Goal: Task Accomplishment & Management: Manage account settings

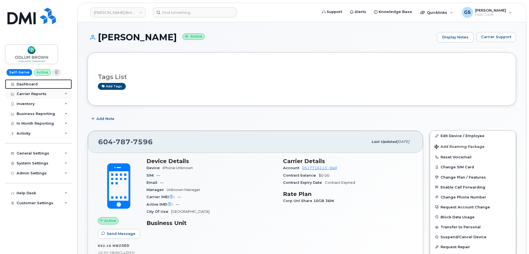
drag, startPoint x: 37, startPoint y: 84, endPoint x: 38, endPoint y: 90, distance: 5.9
click at [37, 84] on link "Dashboard" at bounding box center [38, 84] width 67 height 10
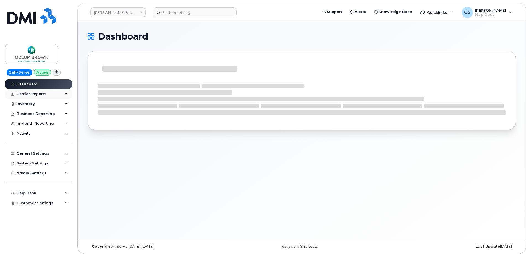
click at [47, 93] on div "Carrier Reports" at bounding box center [38, 94] width 67 height 10
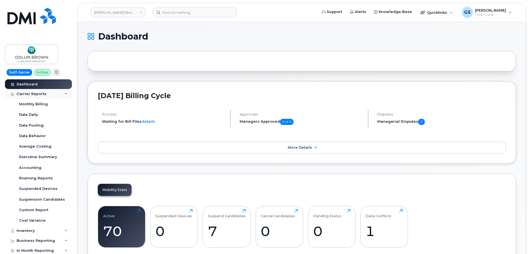
click at [54, 92] on div "Carrier Reports" at bounding box center [38, 94] width 67 height 10
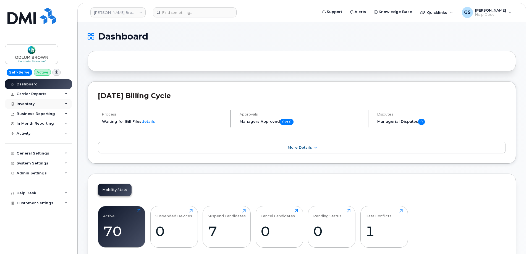
click at [49, 105] on div "Inventory" at bounding box center [38, 104] width 67 height 10
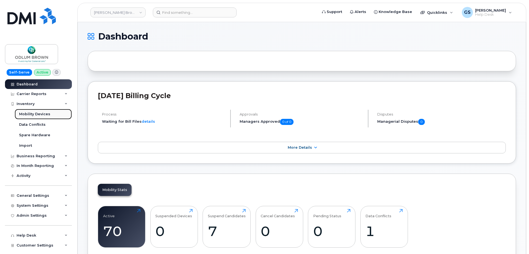
click at [47, 114] on div "Mobility Devices" at bounding box center [34, 114] width 31 height 5
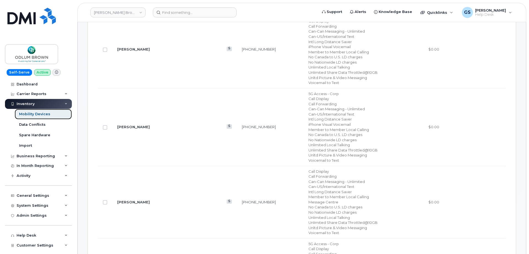
scroll to position [359, 0]
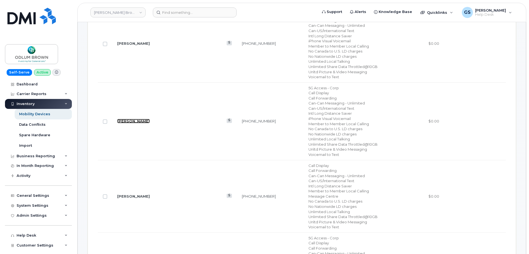
click at [138, 119] on link "Colette Kuemper" at bounding box center [133, 121] width 33 height 4
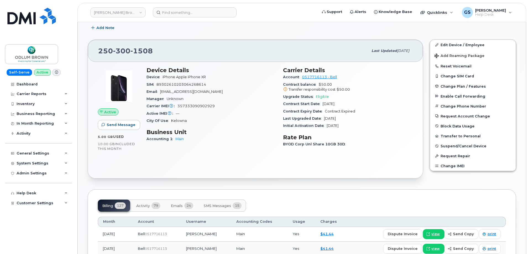
scroll to position [88, 0]
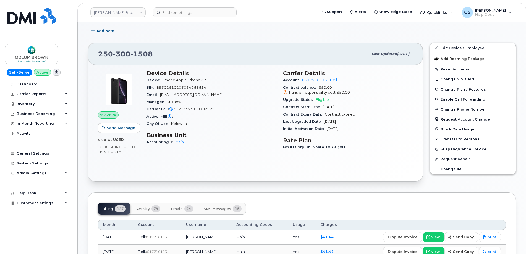
drag, startPoint x: 174, startPoint y: 136, endPoint x: 170, endPoint y: 137, distance: 4.0
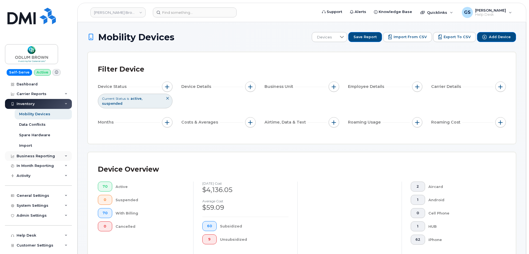
click at [51, 155] on div "Business Reporting" at bounding box center [36, 156] width 38 height 4
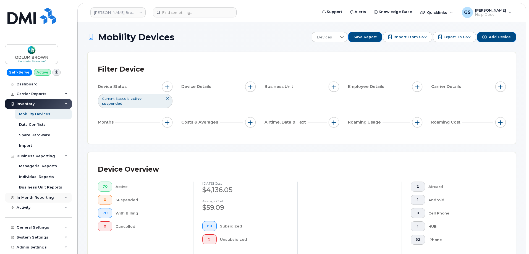
click at [56, 196] on div "In Month Reporting" at bounding box center [38, 198] width 67 height 10
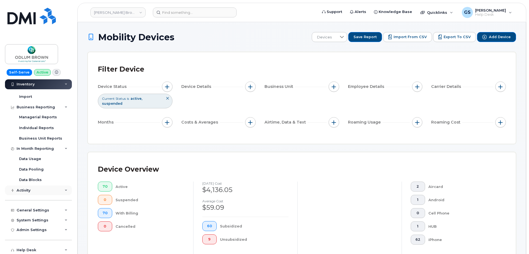
scroll to position [59, 0]
click at [37, 178] on div "Activity" at bounding box center [38, 180] width 67 height 10
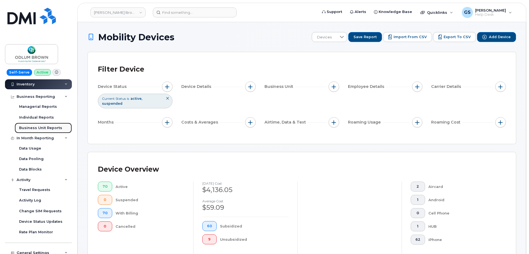
click at [43, 128] on div "Business Unit Reports" at bounding box center [40, 127] width 43 height 5
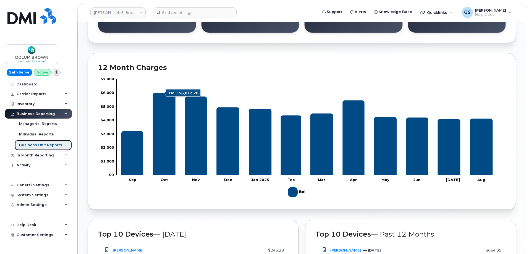
scroll to position [276, 0]
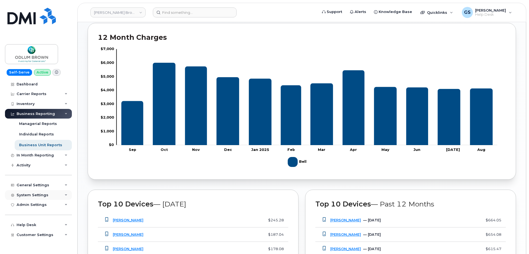
click at [54, 191] on div "System Settings" at bounding box center [38, 195] width 67 height 10
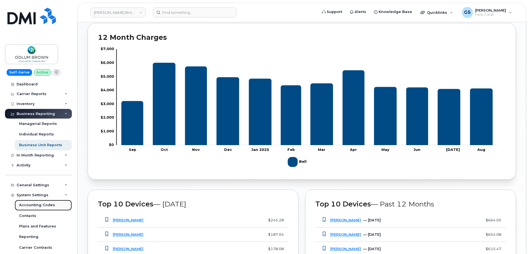
click at [53, 207] on link "Accounting Codes" at bounding box center [43, 205] width 57 height 10
click at [49, 204] on div "Accounting Codes" at bounding box center [37, 205] width 36 height 5
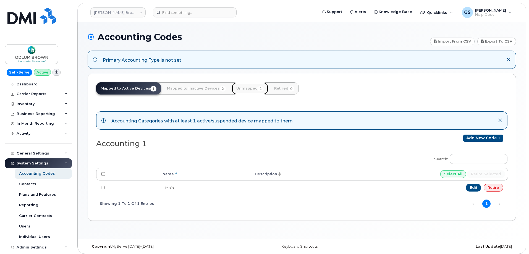
click at [245, 90] on link "Unmapped 1" at bounding box center [250, 88] width 36 height 12
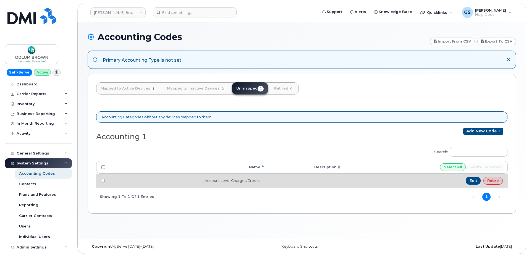
click at [241, 178] on td "Account Level Charges/Credits" at bounding box center [187, 181] width 155 height 14
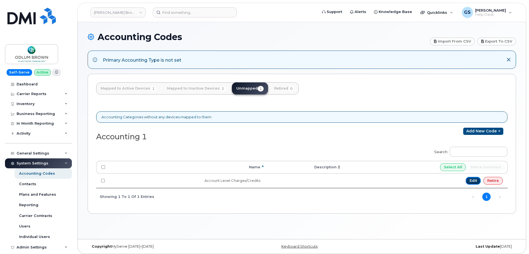
click at [472, 180] on link "Edit" at bounding box center [473, 181] width 15 height 8
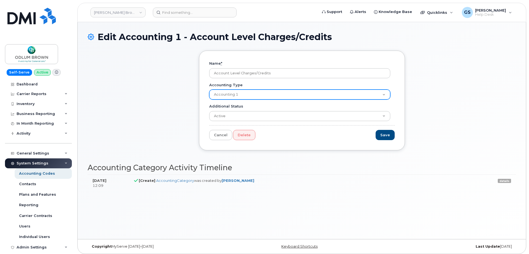
drag, startPoint x: 308, startPoint y: 88, endPoint x: 309, endPoint y: 93, distance: 5.3
click at [308, 90] on div "Accounting Type Accounting 1" at bounding box center [301, 90] width 185 height 17
click at [309, 93] on select "Accounting 1" at bounding box center [299, 95] width 181 height 10
drag, startPoint x: 309, startPoint y: 94, endPoint x: 290, endPoint y: 104, distance: 21.9
click at [309, 94] on select "Accounting 1" at bounding box center [299, 95] width 181 height 10
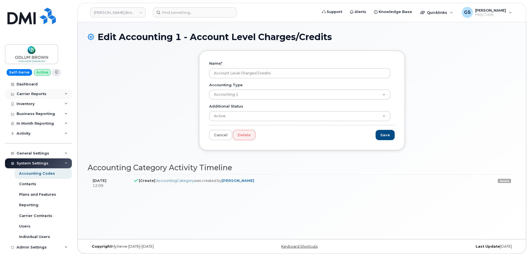
click at [38, 97] on div "Carrier Reports" at bounding box center [38, 94] width 67 height 10
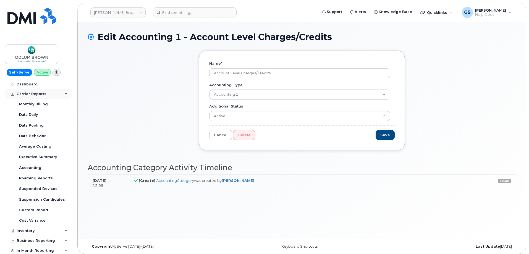
click at [38, 93] on div "Carrier Reports" at bounding box center [32, 94] width 30 height 4
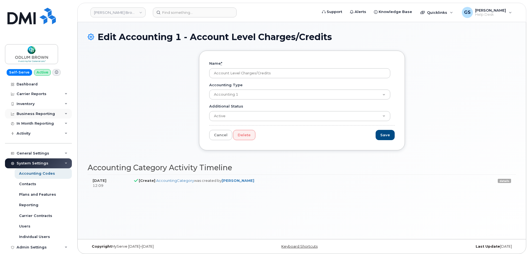
click at [43, 112] on div "Business Reporting" at bounding box center [36, 114] width 38 height 4
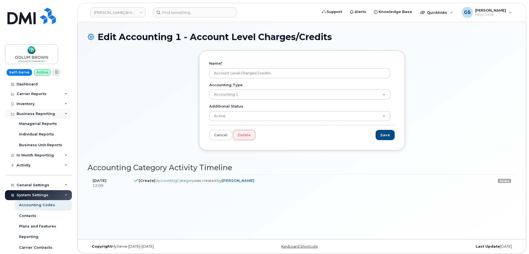
click at [43, 112] on div "Business Reporting" at bounding box center [36, 114] width 38 height 4
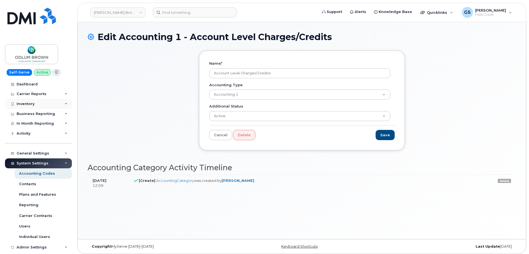
click at [44, 105] on div "Inventory" at bounding box center [38, 104] width 67 height 10
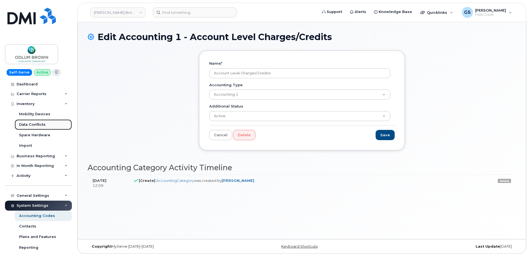
click at [45, 123] on link "Data Conflicts" at bounding box center [43, 124] width 57 height 10
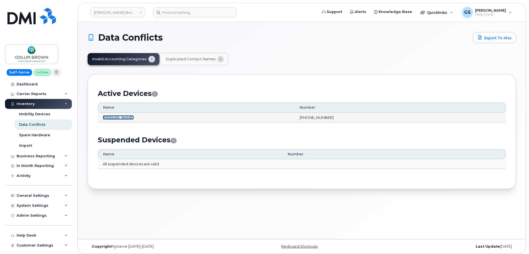
click at [106, 117] on link "[PERSON_NAME]" at bounding box center [118, 117] width 31 height 4
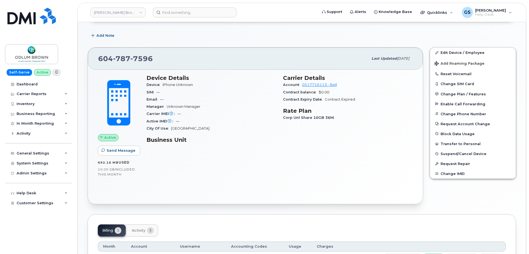
scroll to position [83, 0]
drag, startPoint x: 458, startPoint y: 52, endPoint x: 462, endPoint y: 59, distance: 7.9
click at [458, 52] on link "Edit Device / Employee" at bounding box center [473, 53] width 86 height 10
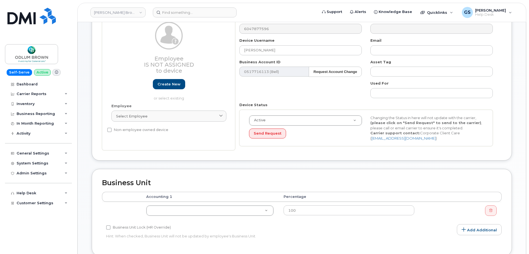
scroll to position [111, 0]
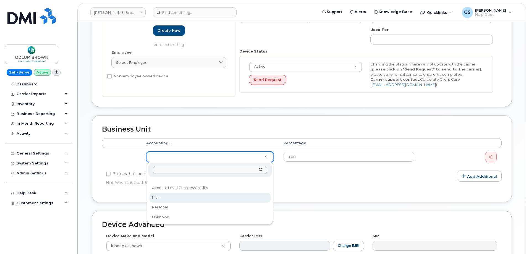
select select "25240"
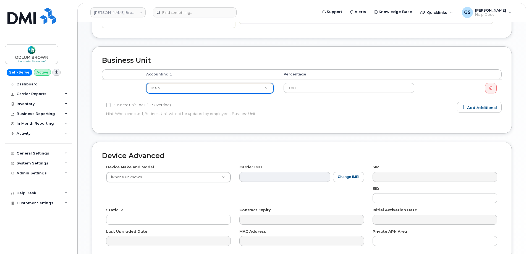
scroll to position [232, 0]
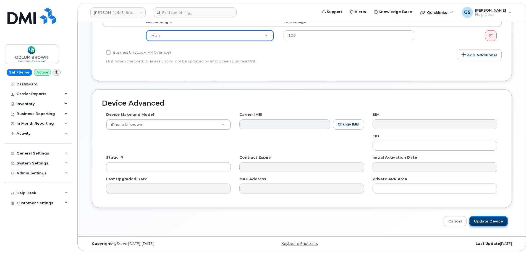
click at [486, 219] on input "Update Device" at bounding box center [488, 221] width 38 height 10
type input "Saving..."
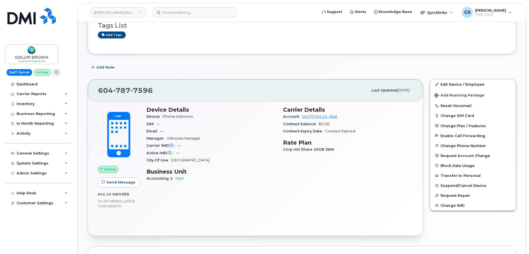
scroll to position [55, 0]
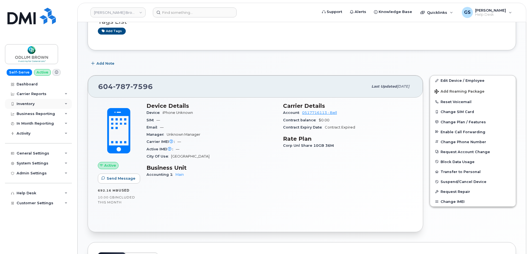
click at [60, 105] on div "Inventory" at bounding box center [38, 104] width 67 height 10
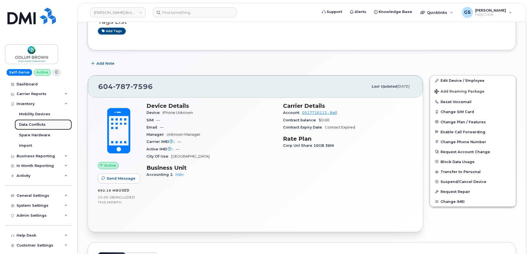
click at [56, 122] on link "Data Conflicts" at bounding box center [43, 124] width 57 height 10
